Goal: Find contact information: Find contact information

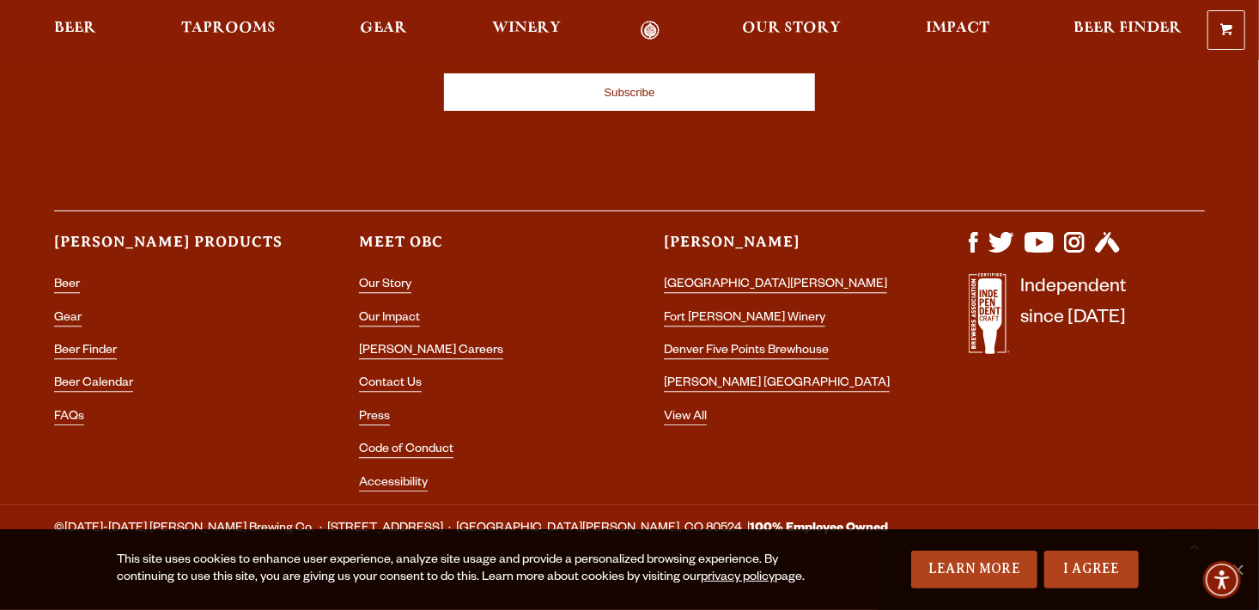
scroll to position [5087, 0]
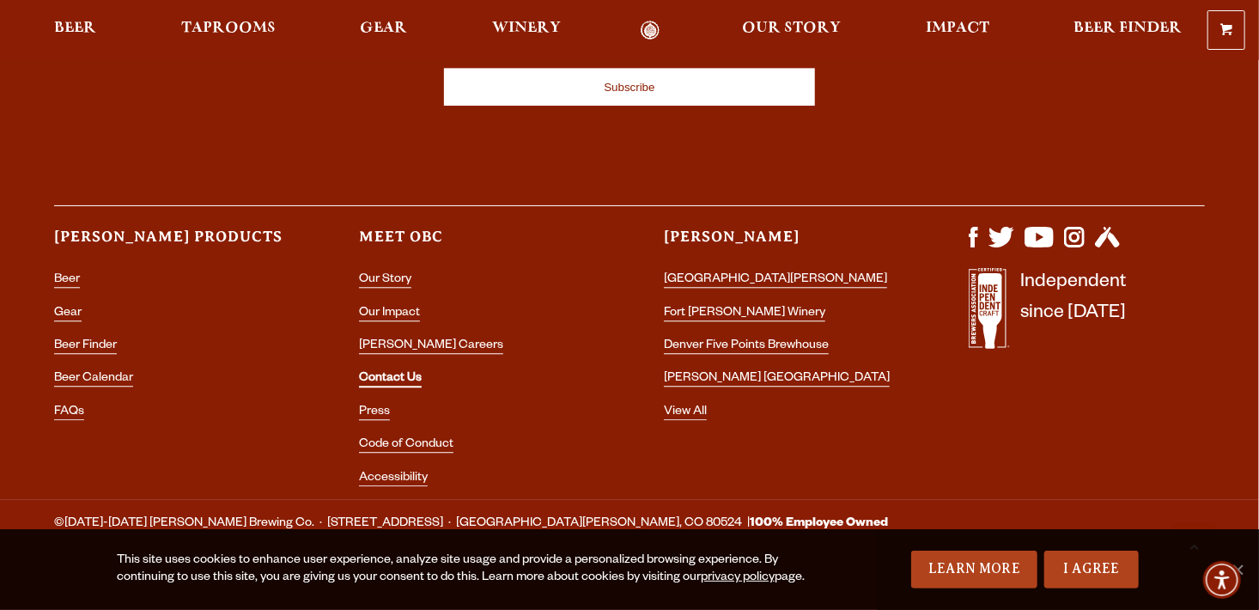
click at [408, 372] on link "Contact Us" at bounding box center [390, 379] width 63 height 15
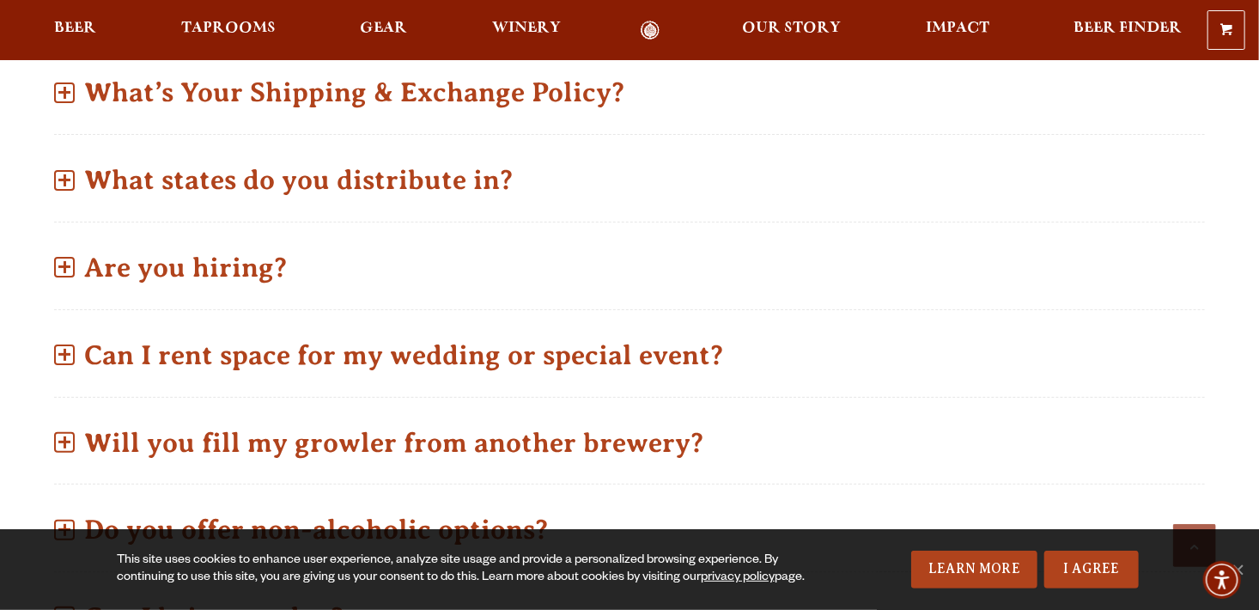
scroll to position [945, 0]
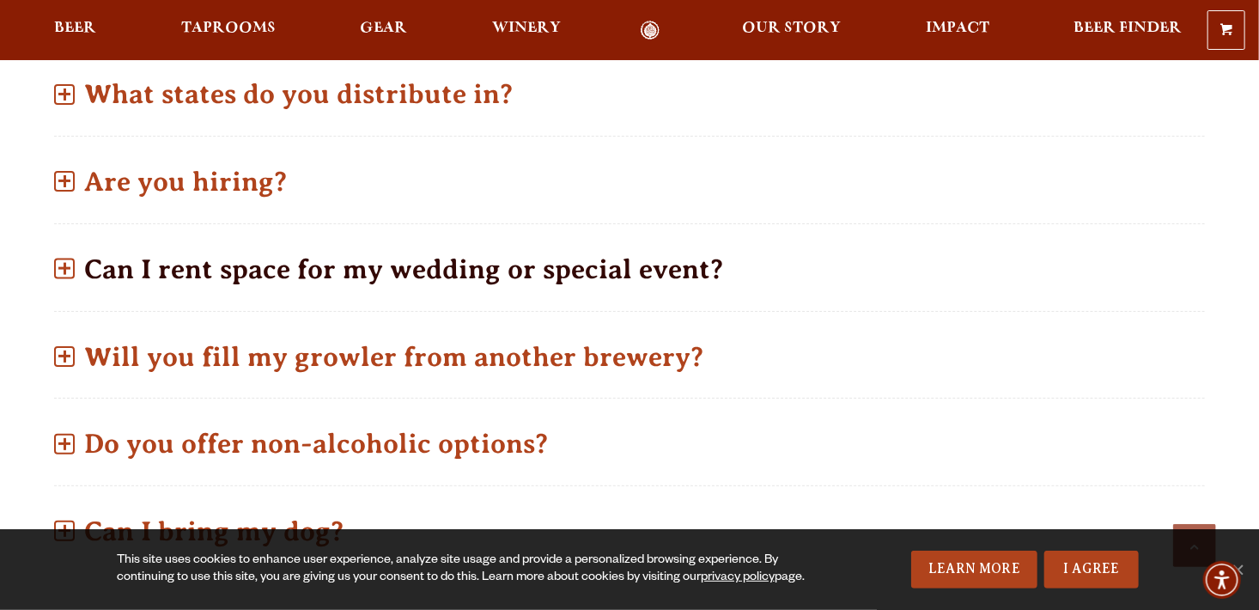
click at [696, 242] on p "Can I rent space for my wedding or special event?" at bounding box center [629, 269] width 1151 height 61
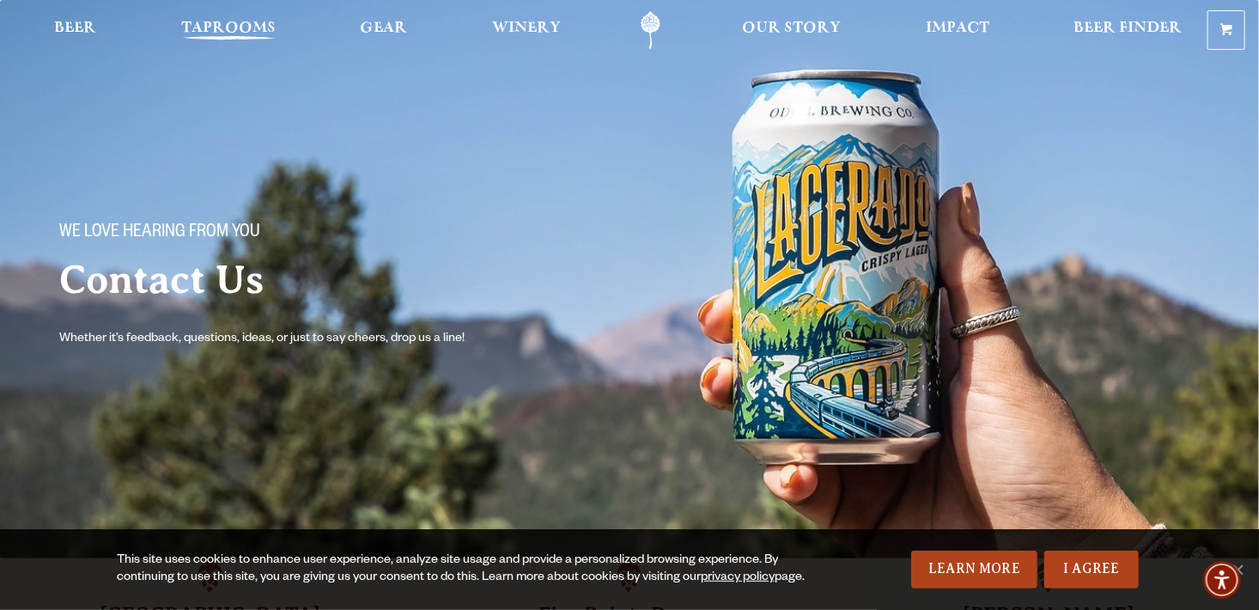
click at [250, 18] on link "Taprooms" at bounding box center [228, 30] width 117 height 39
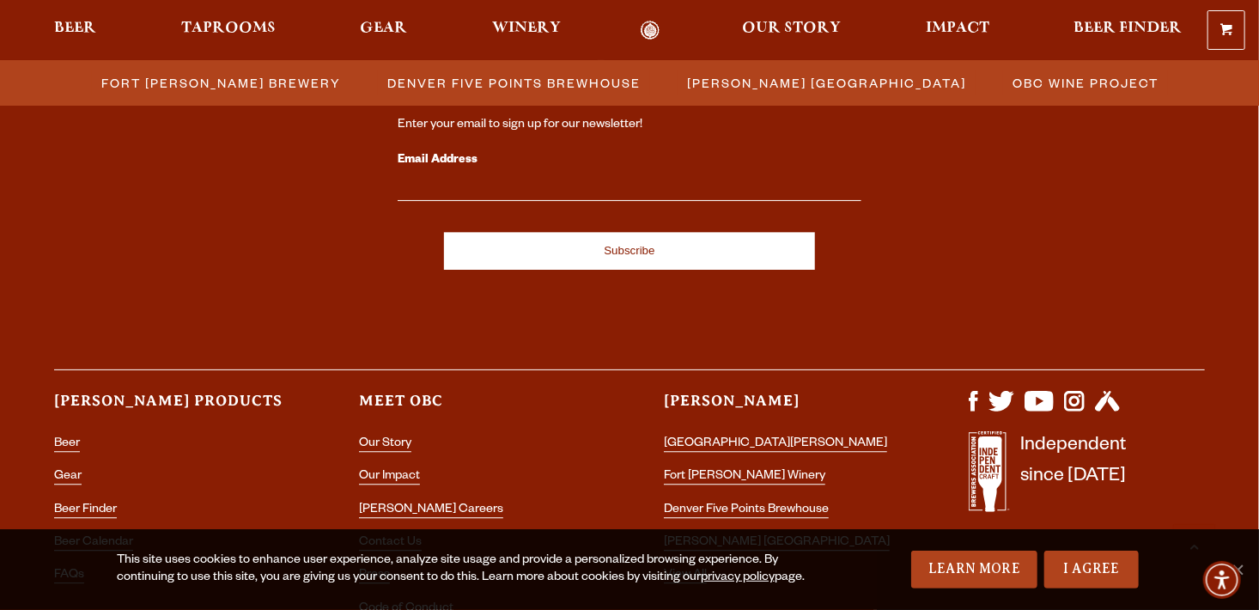
scroll to position [1889, 0]
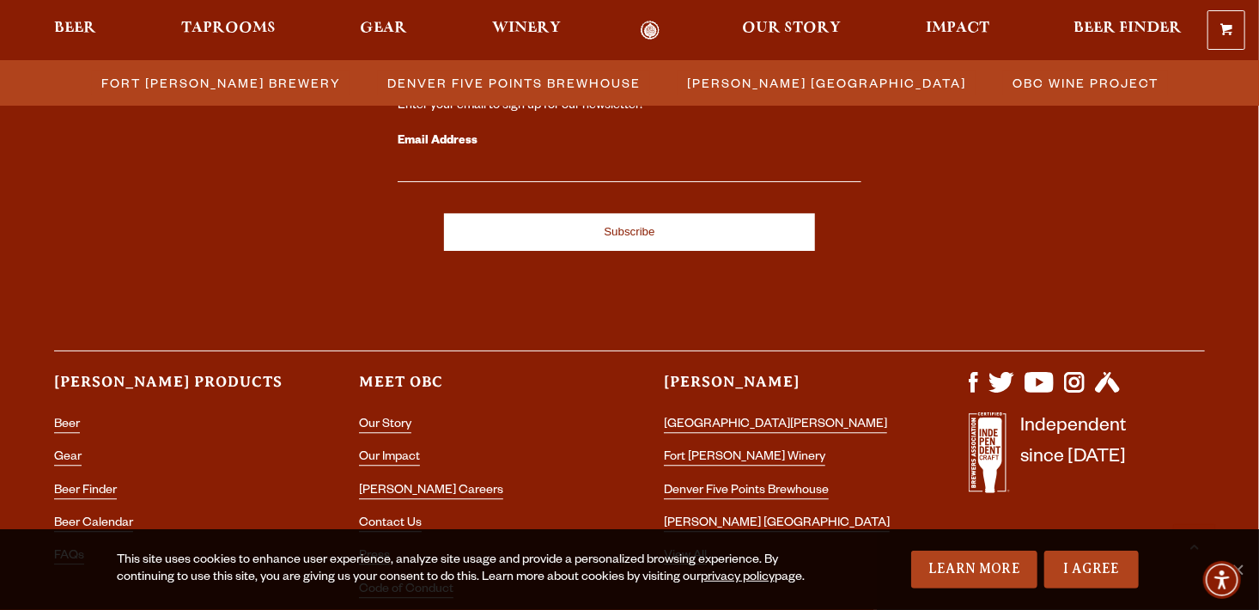
click at [499, 163] on input "Email Address" at bounding box center [630, 171] width 464 height 22
type input "KC.mac@linuxmail.org"
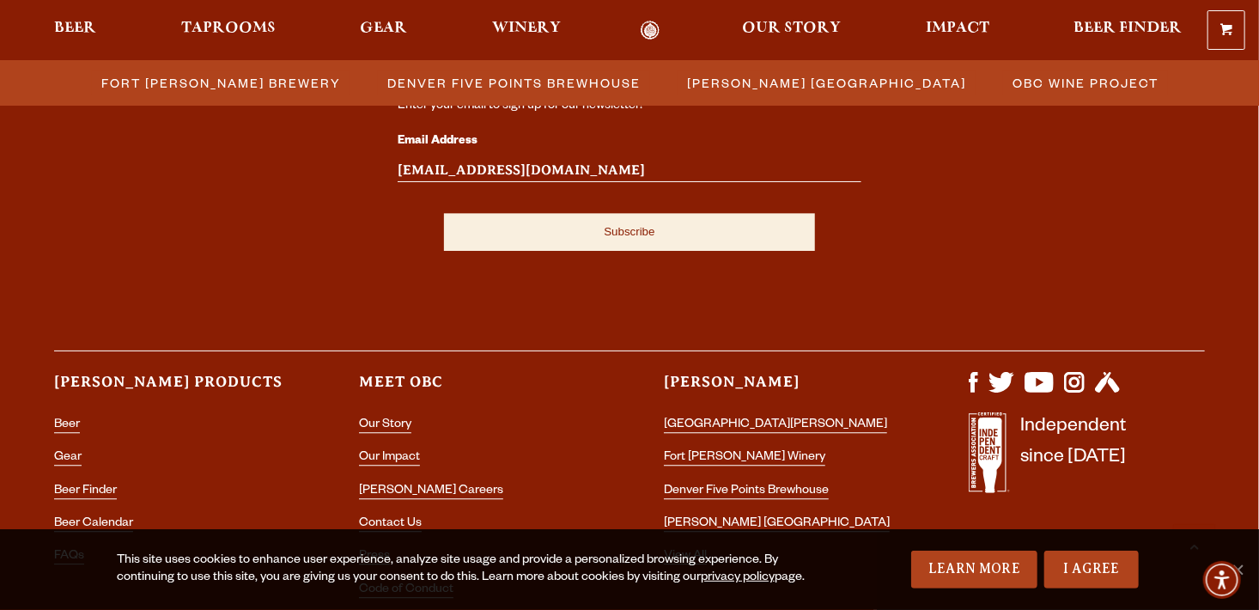
click at [632, 228] on input "Subscribe" at bounding box center [629, 232] width 371 height 38
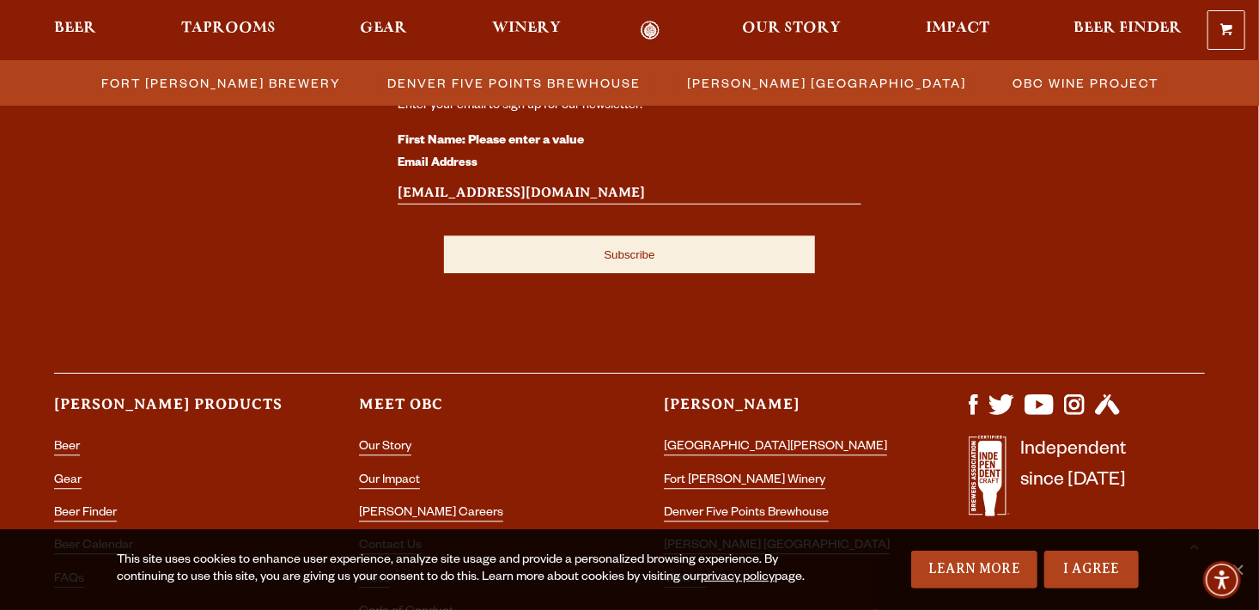
click at [634, 252] on input "Subscribe" at bounding box center [629, 254] width 371 height 38
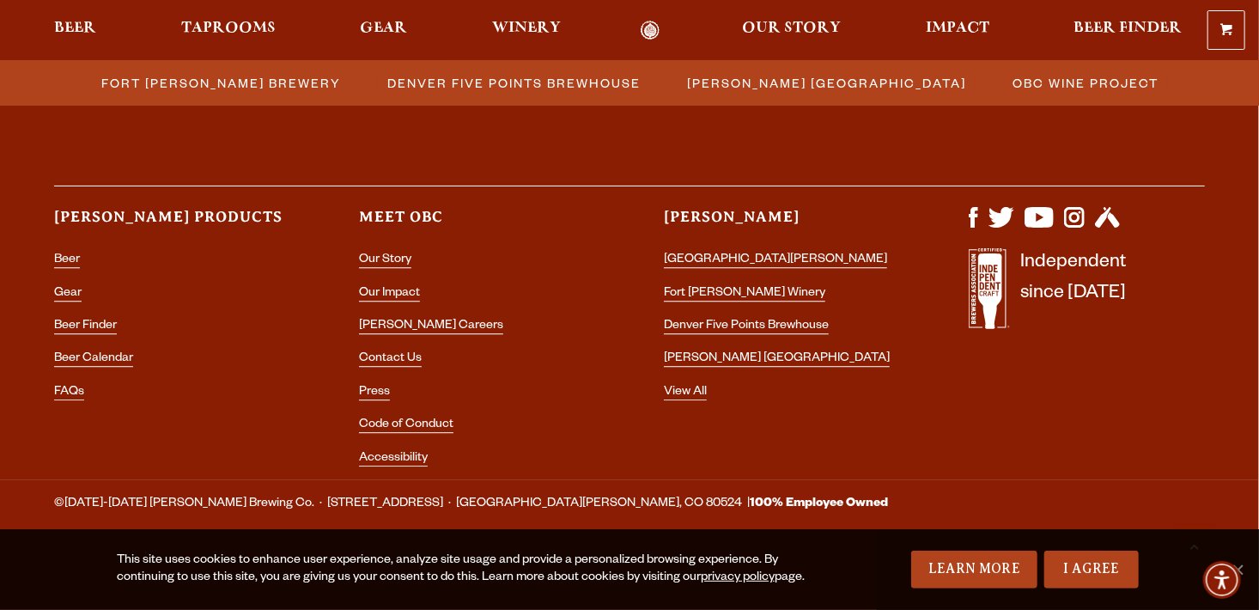
scroll to position [2077, 0]
click at [726, 255] on link "[GEOGRAPHIC_DATA][PERSON_NAME]" at bounding box center [775, 259] width 223 height 15
